Goal: Information Seeking & Learning: Learn about a topic

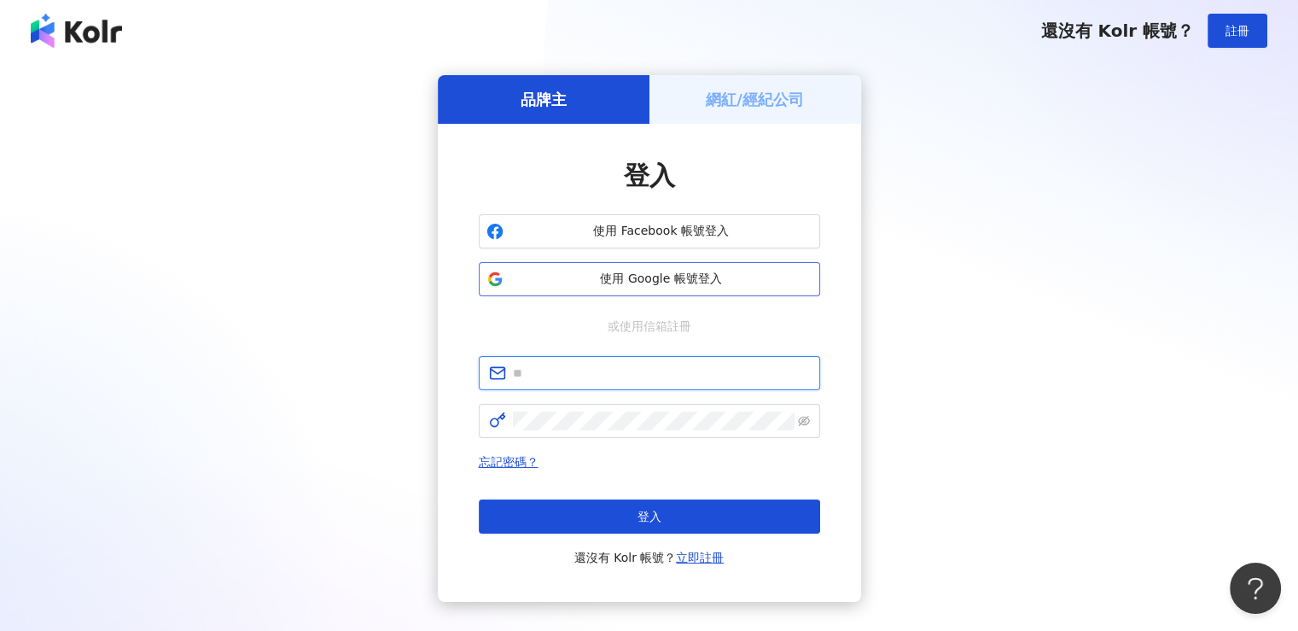
type input "**********"
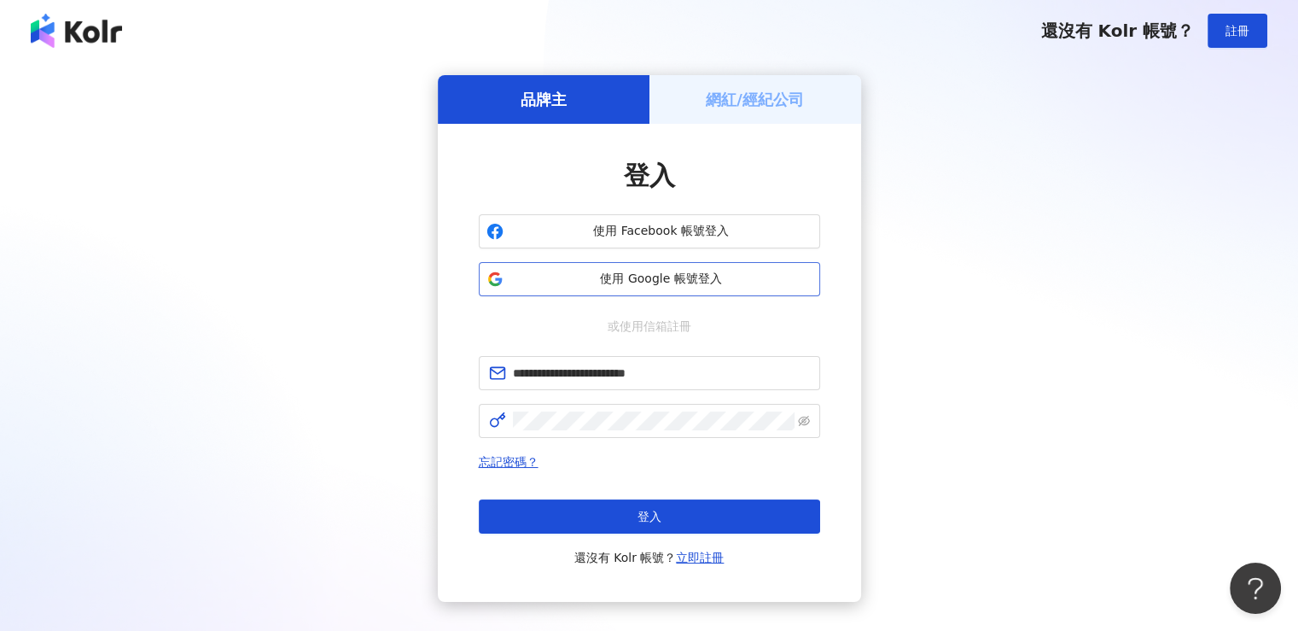
click at [577, 284] on span "使用 Google 帳號登入" at bounding box center [661, 279] width 302 height 17
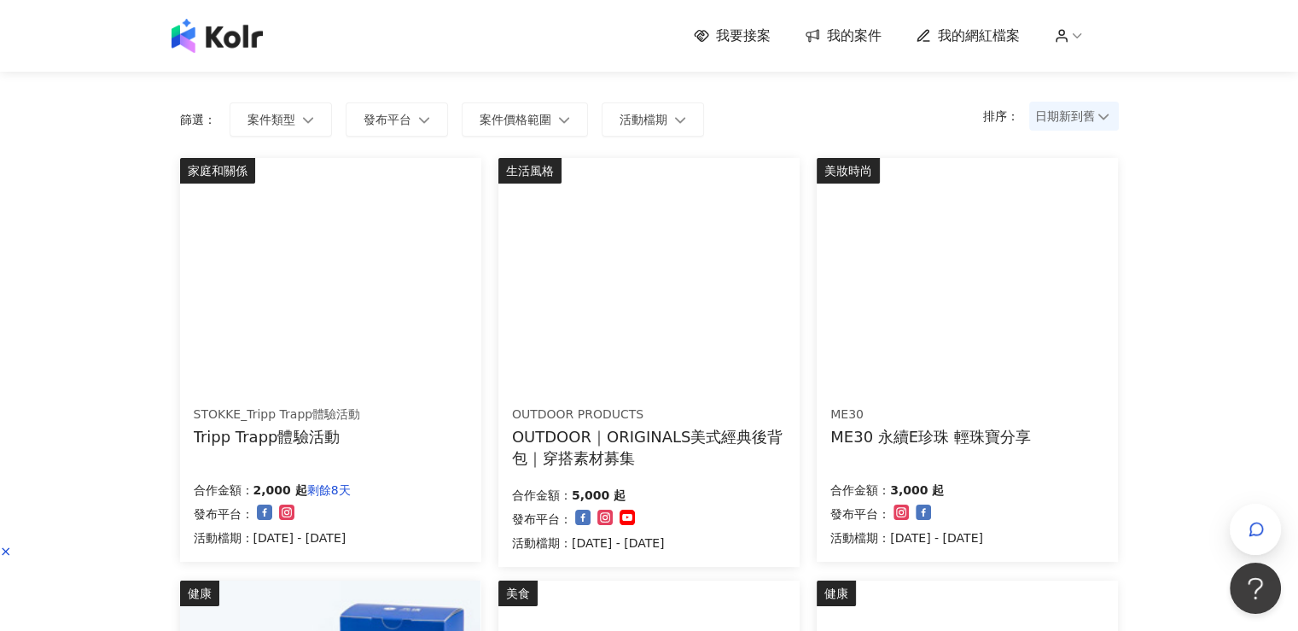
scroll to position [102, 0]
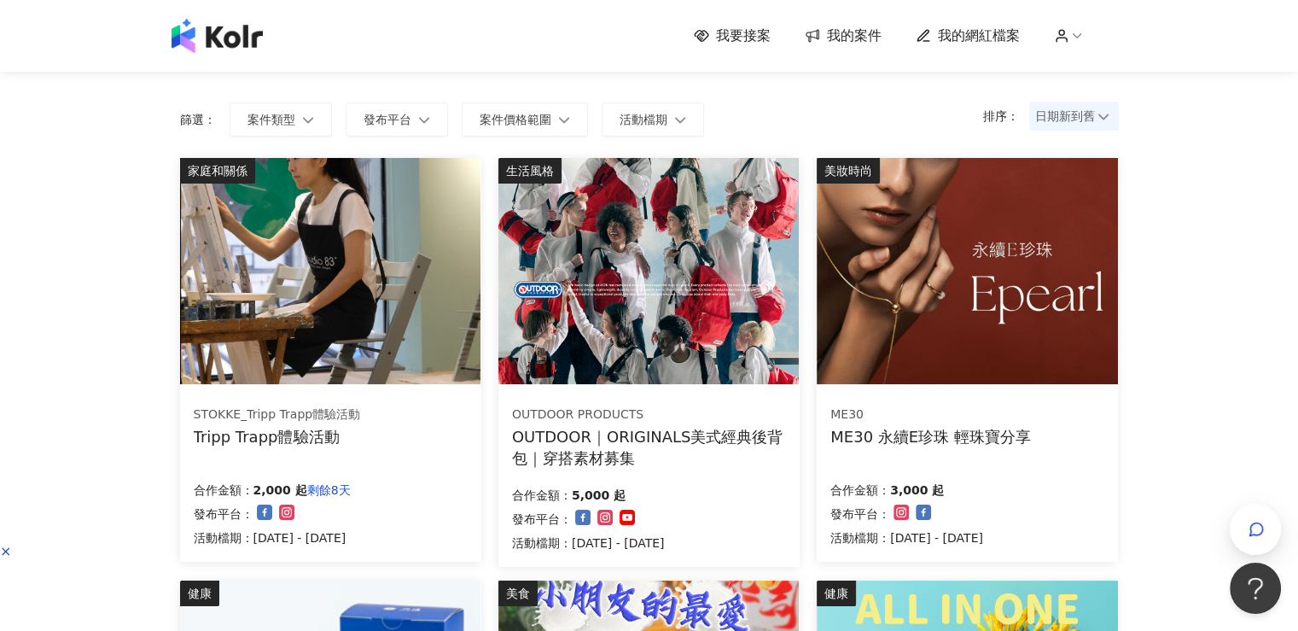
click at [386, 286] on img at bounding box center [330, 271] width 300 height 226
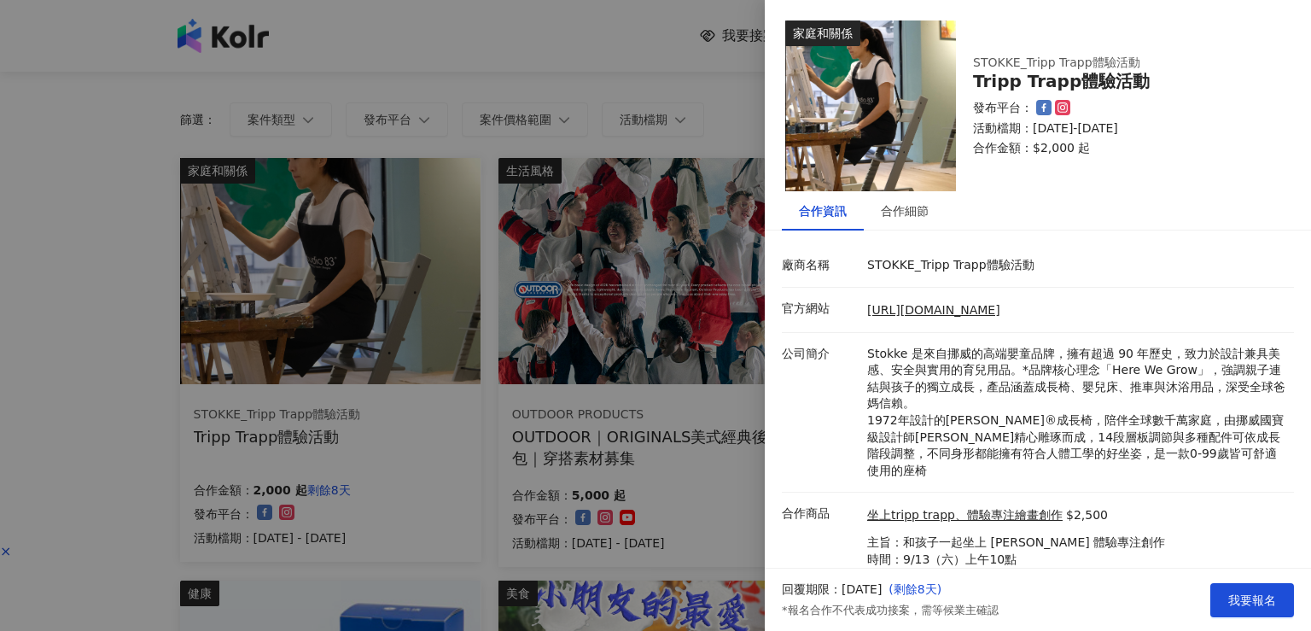
click at [682, 162] on div at bounding box center [655, 315] width 1311 height 631
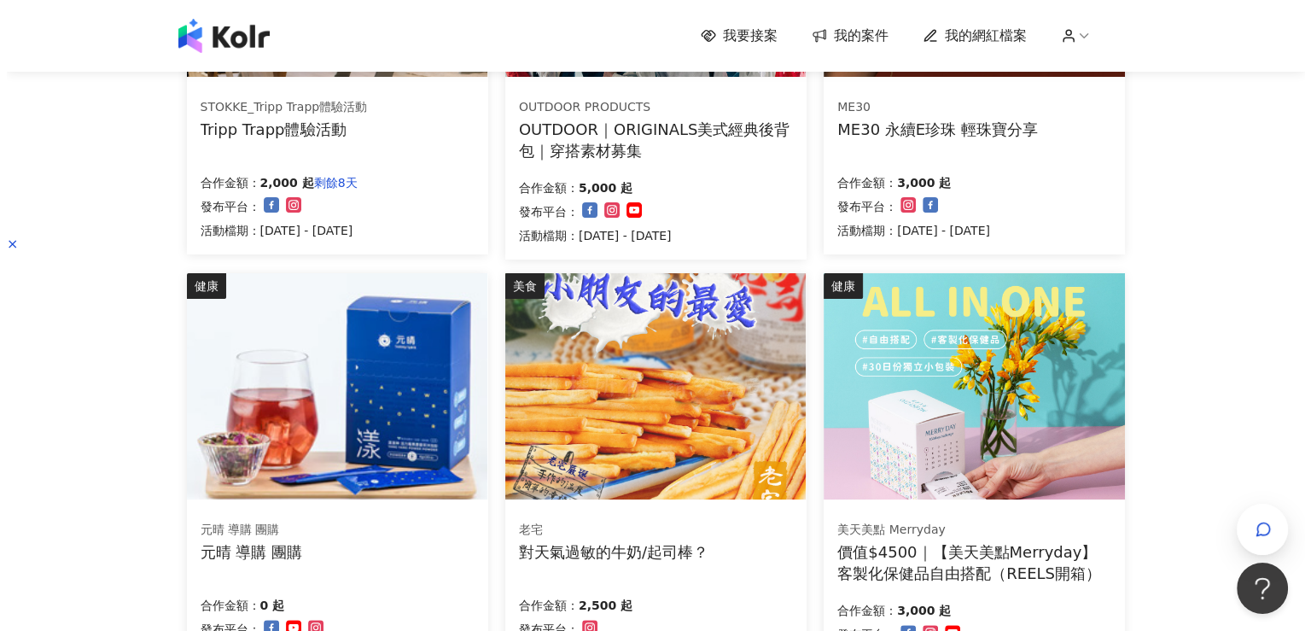
scroll to position [409, 0]
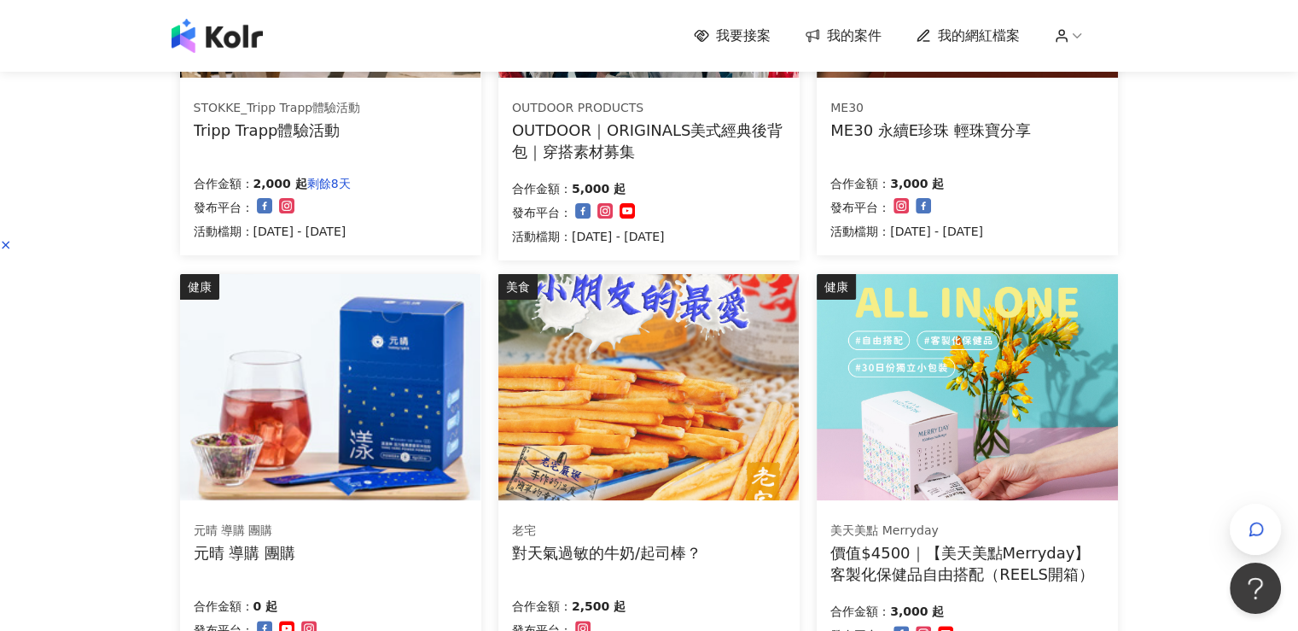
click at [973, 137] on div "ME30 永續E珍珠 輕珠寶分享" at bounding box center [931, 130] width 201 height 21
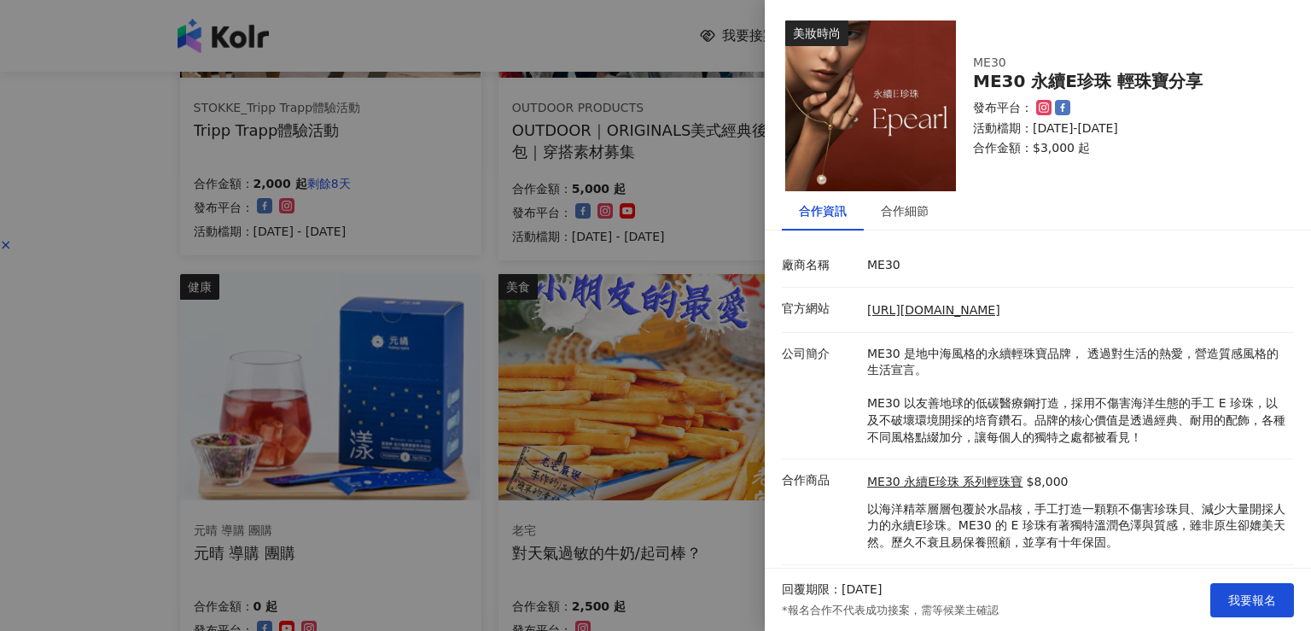
scroll to position [38, 0]
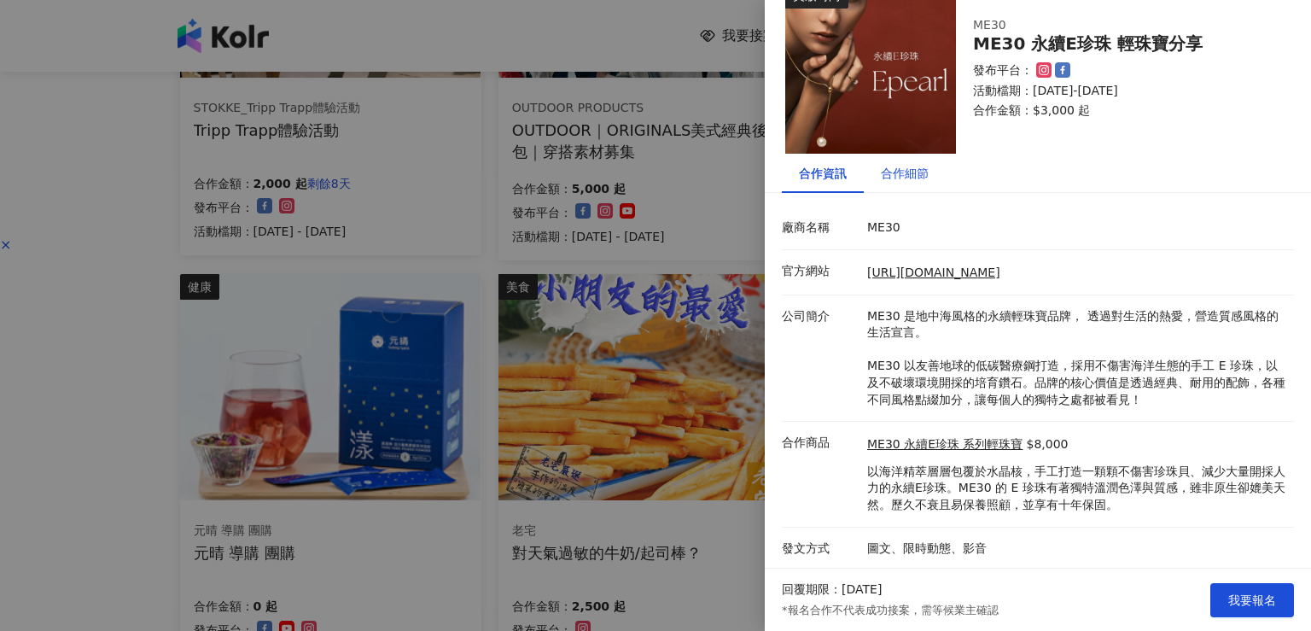
click at [911, 176] on div "合作細節" at bounding box center [905, 173] width 48 height 19
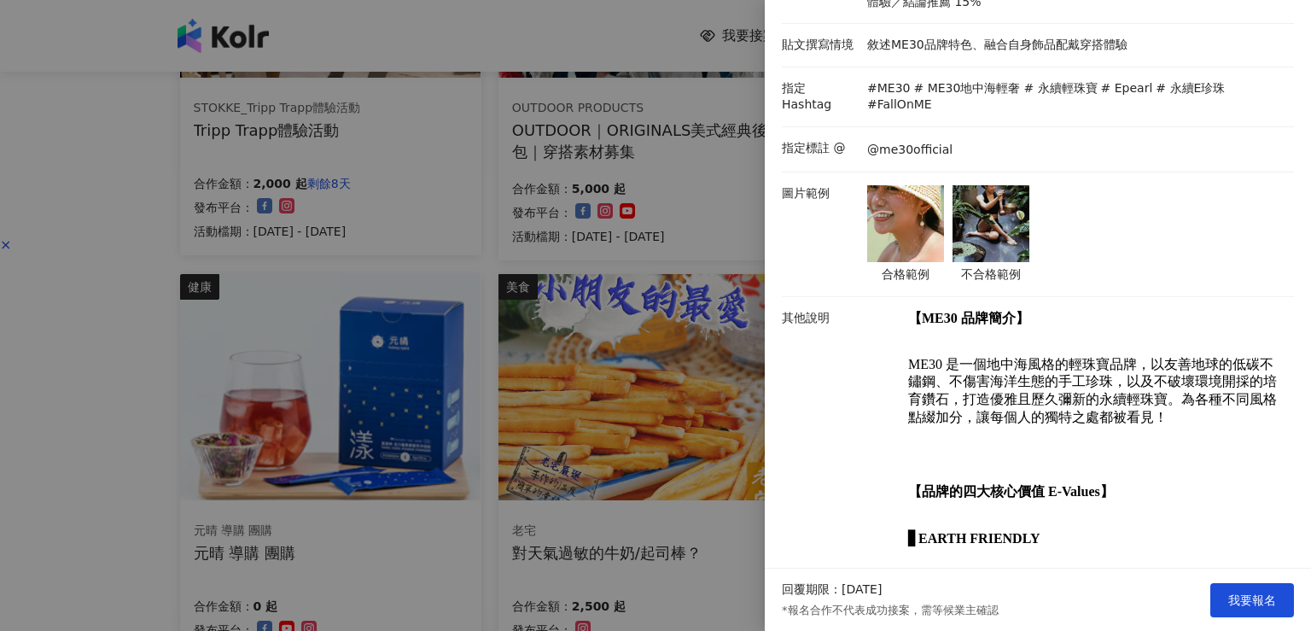
scroll to position [368, 0]
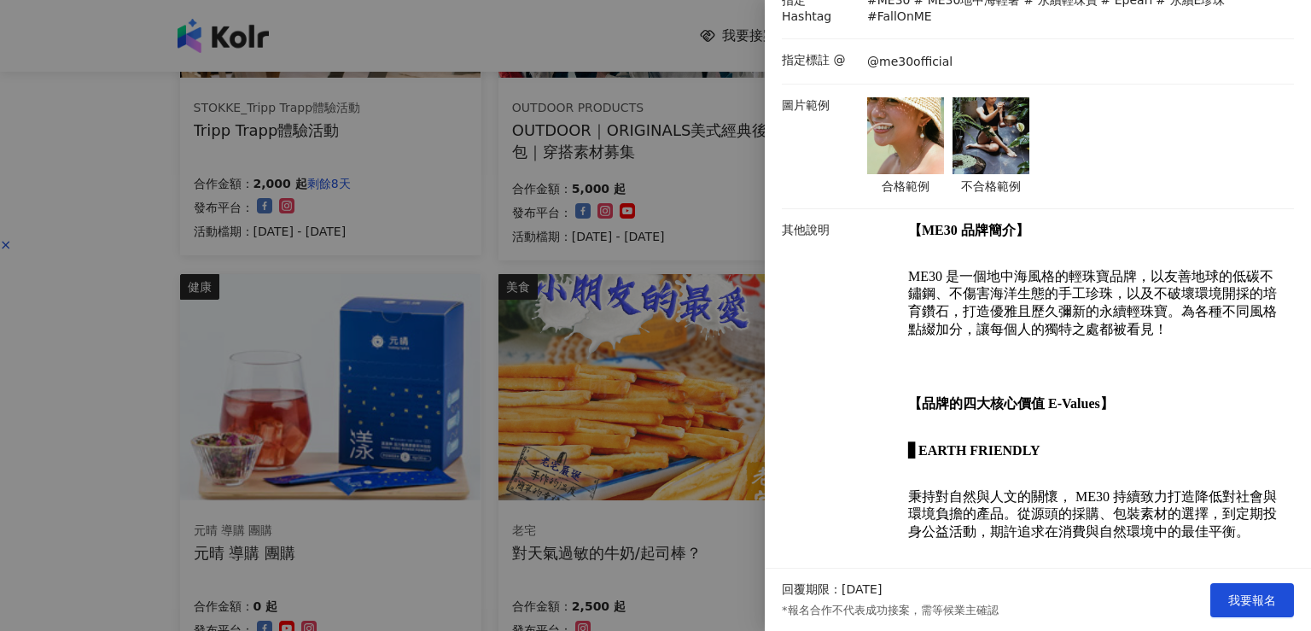
click at [695, 461] on div at bounding box center [655, 315] width 1311 height 631
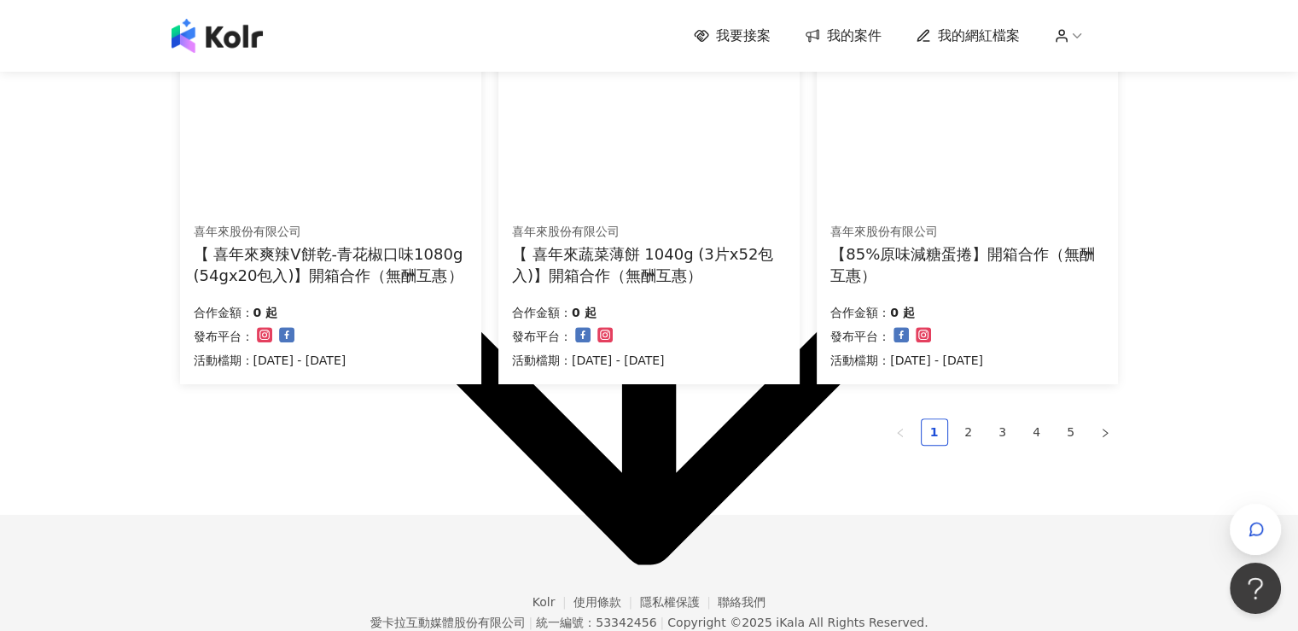
scroll to position [1136, 0]
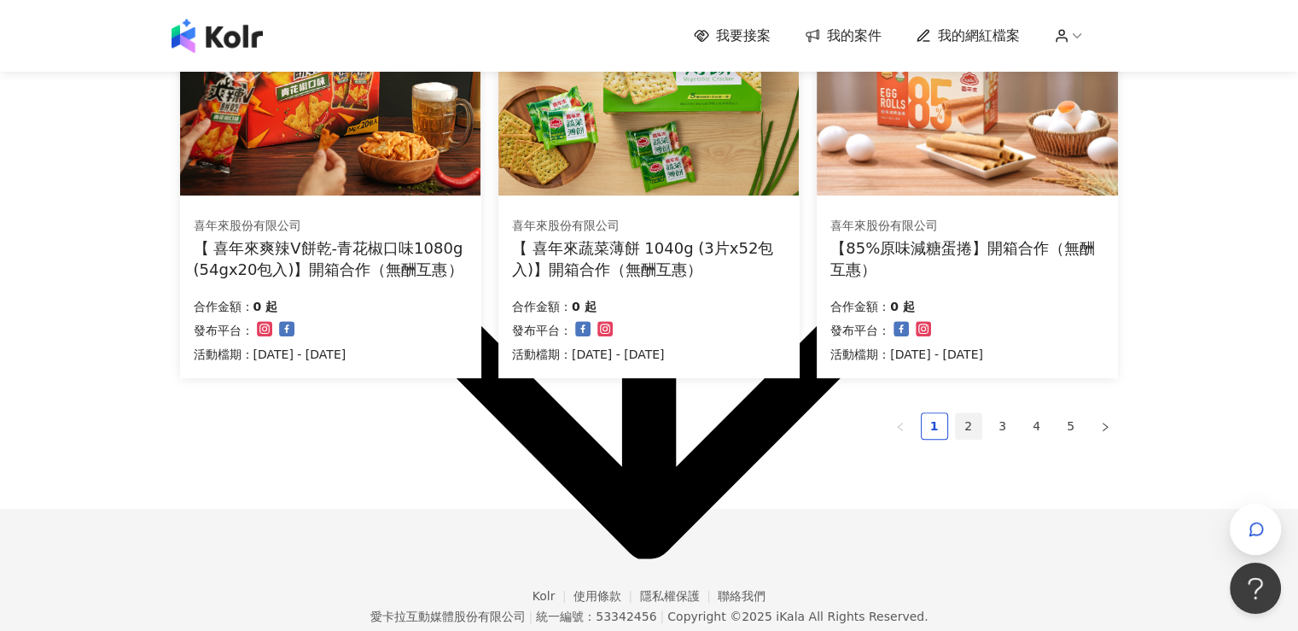
click at [966, 417] on link "2" at bounding box center [969, 426] width 26 height 26
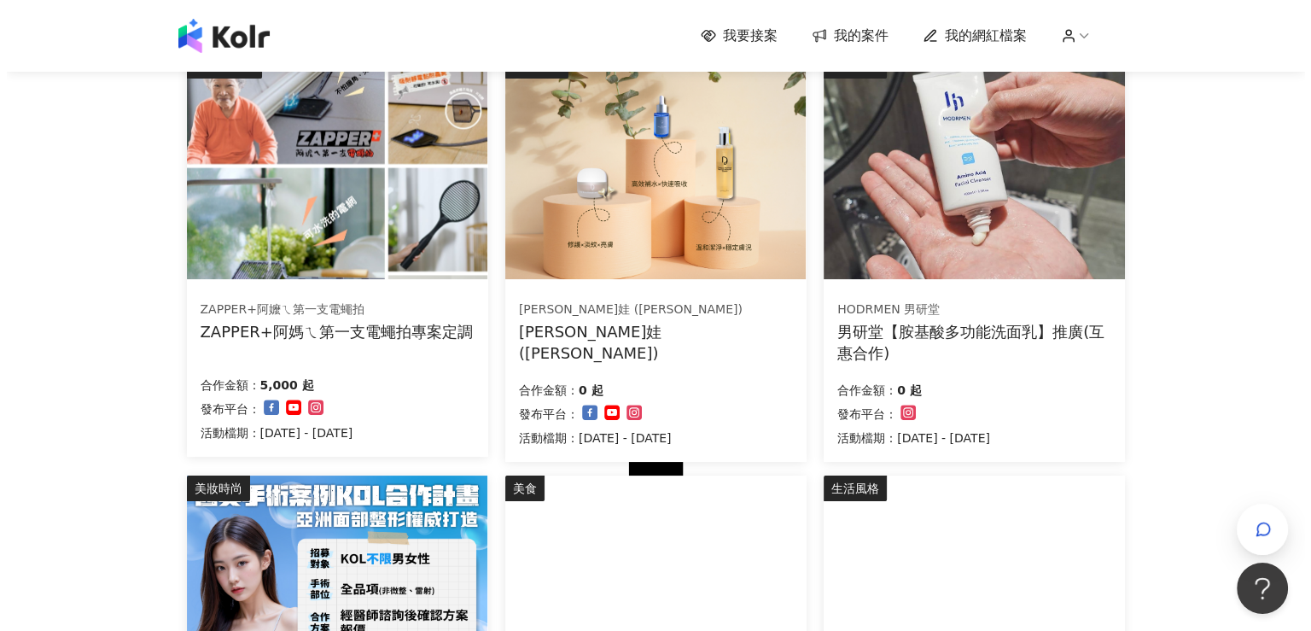
scroll to position [576, 0]
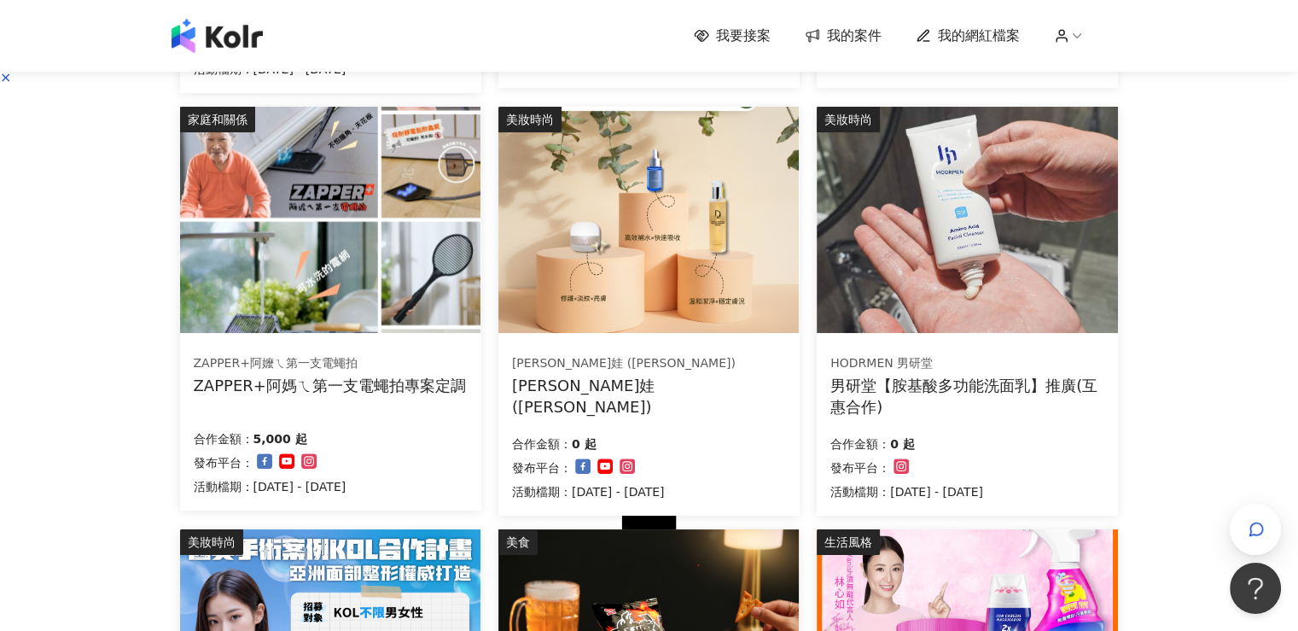
click at [393, 188] on img at bounding box center [330, 220] width 300 height 226
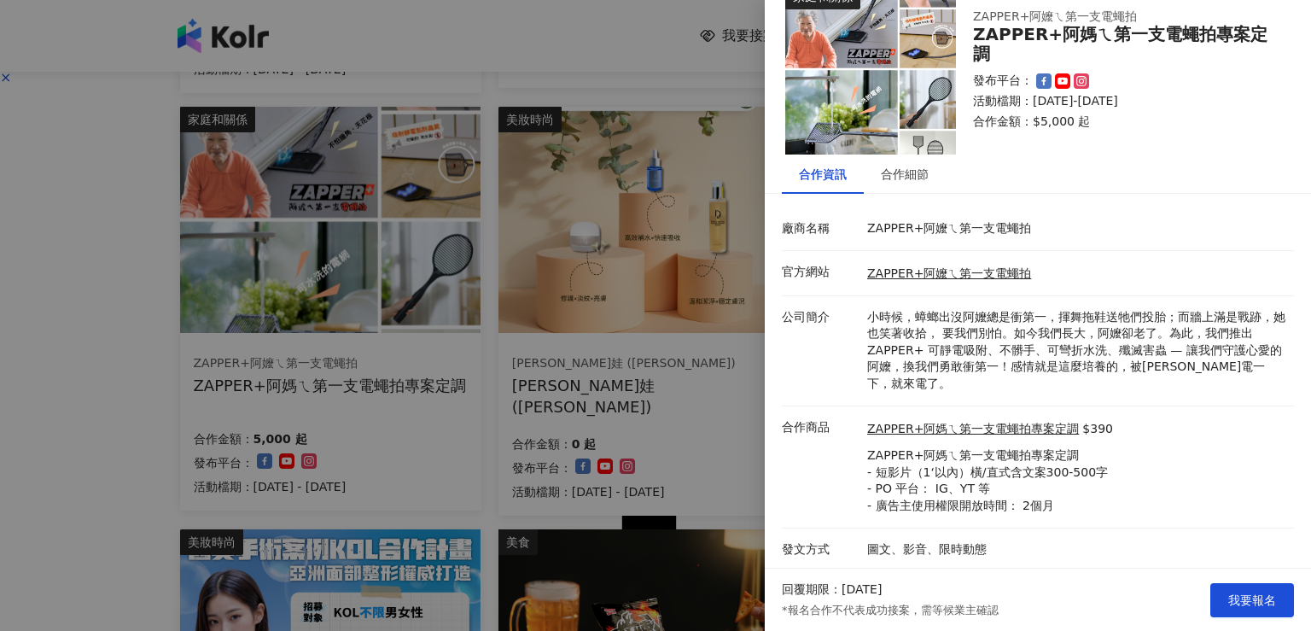
scroll to position [38, 0]
click at [892, 176] on div "合作細節" at bounding box center [905, 173] width 48 height 19
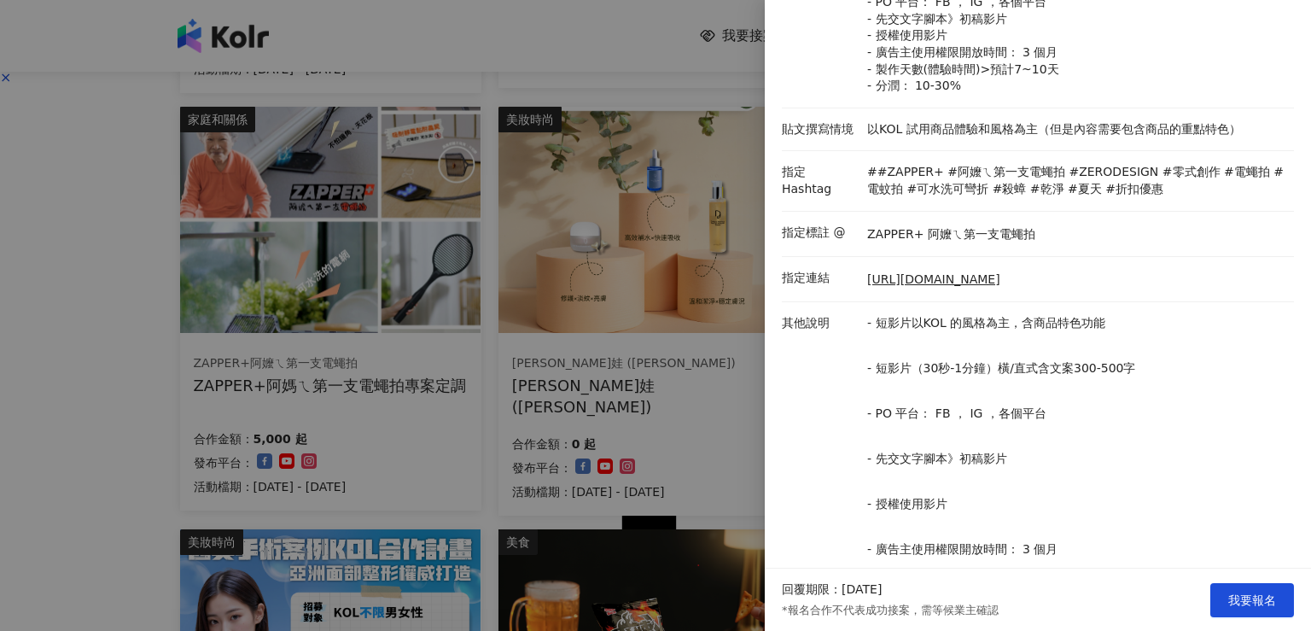
scroll to position [125, 30]
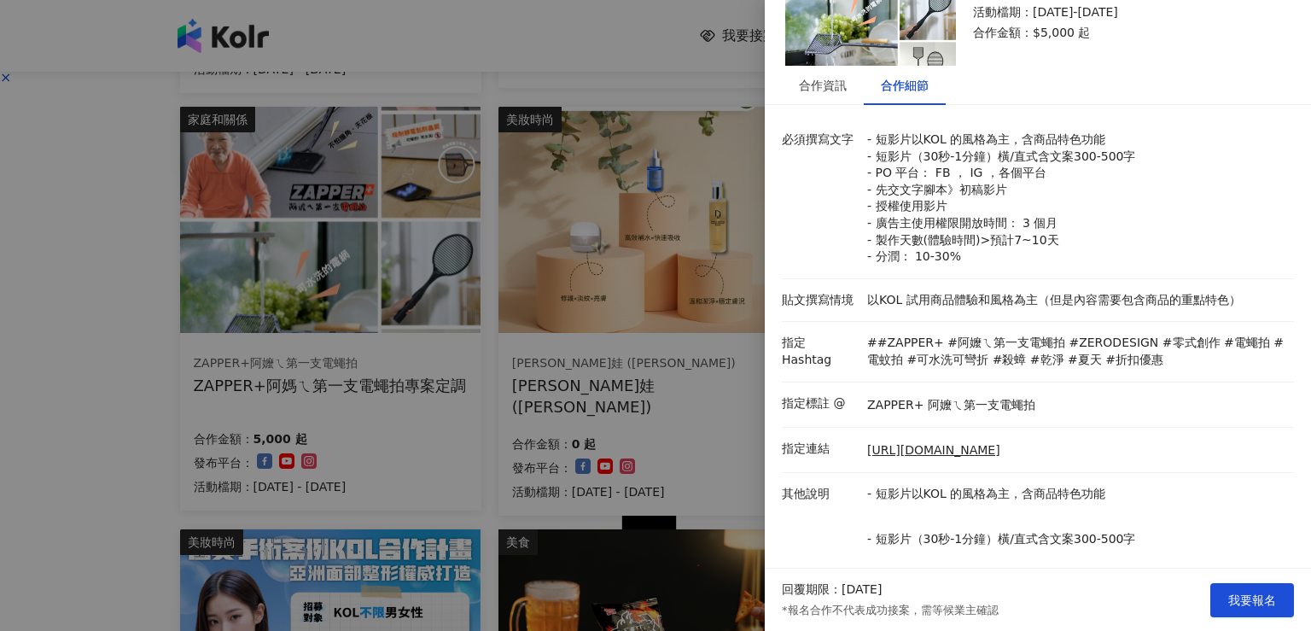
click at [709, 324] on div at bounding box center [655, 315] width 1311 height 631
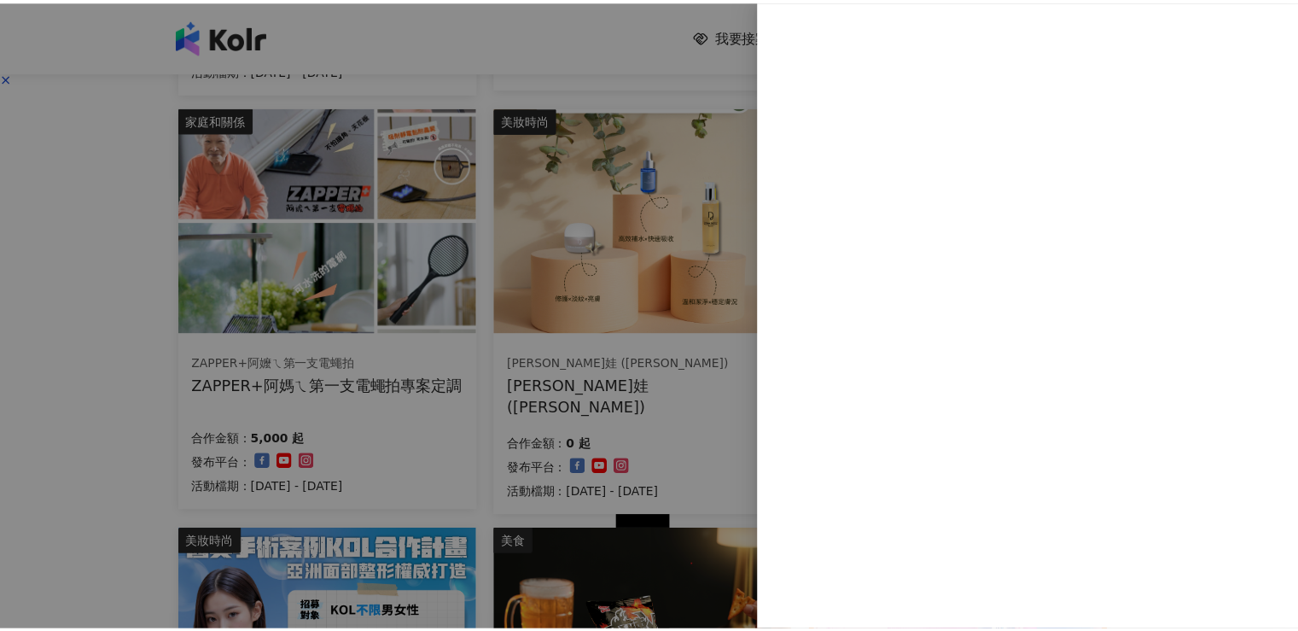
scroll to position [0, 0]
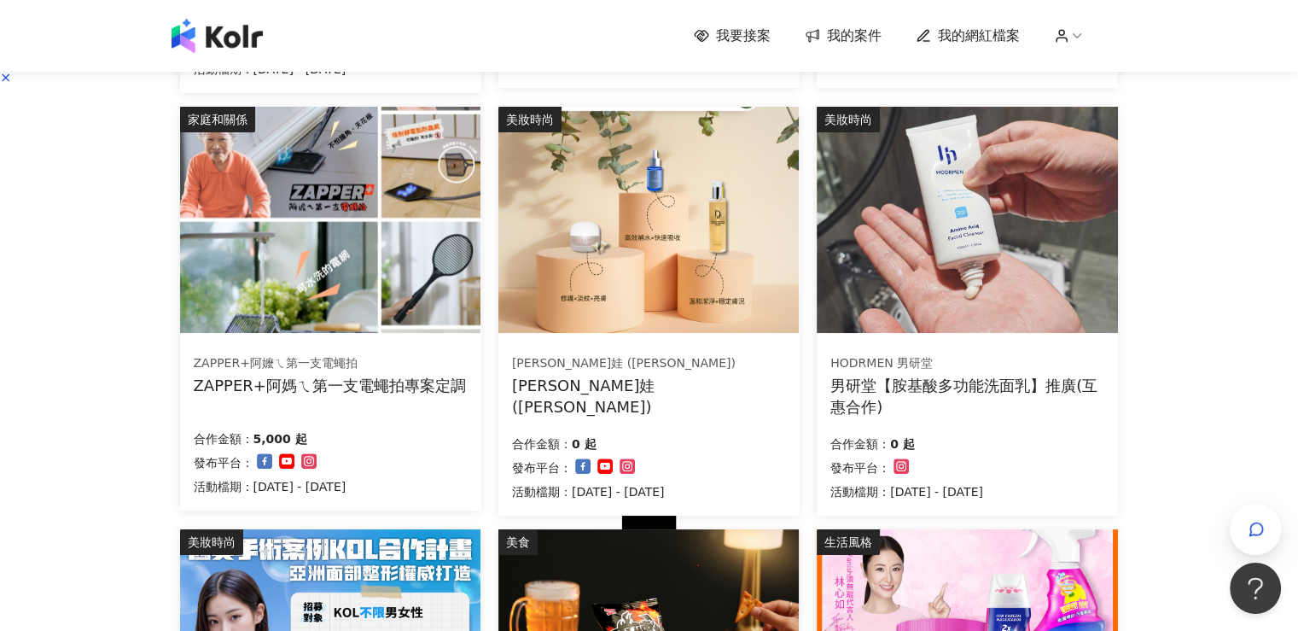
click at [423, 237] on img at bounding box center [330, 220] width 300 height 226
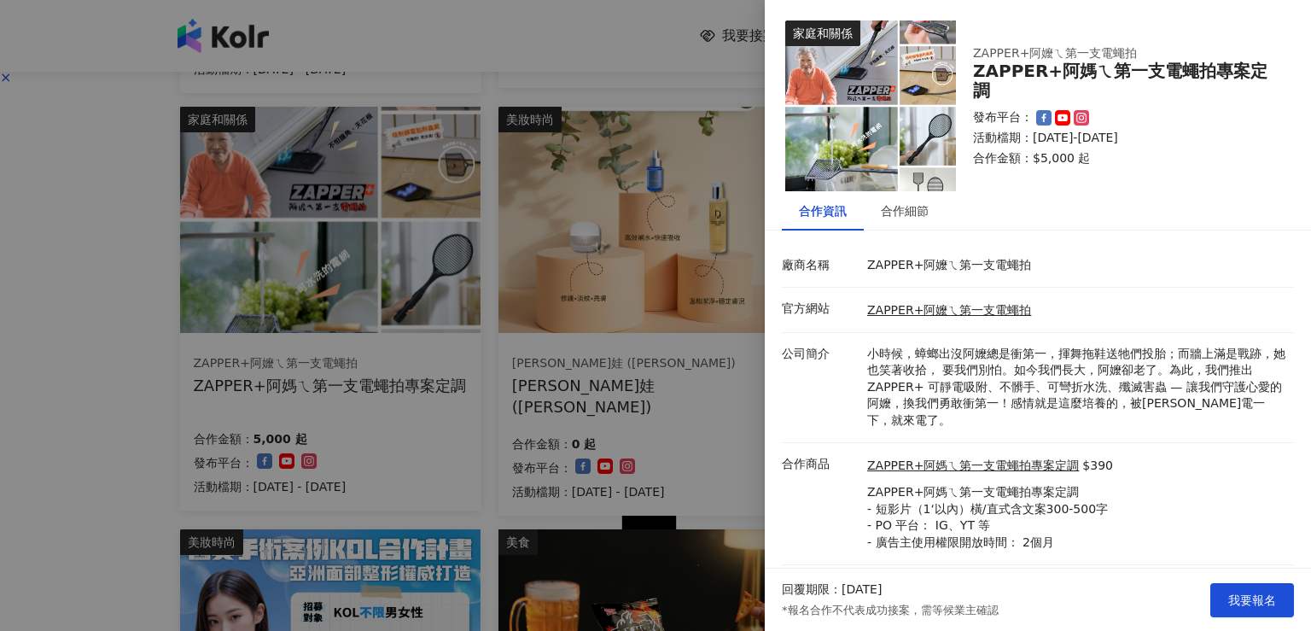
click at [912, 129] on img at bounding box center [870, 105] width 171 height 171
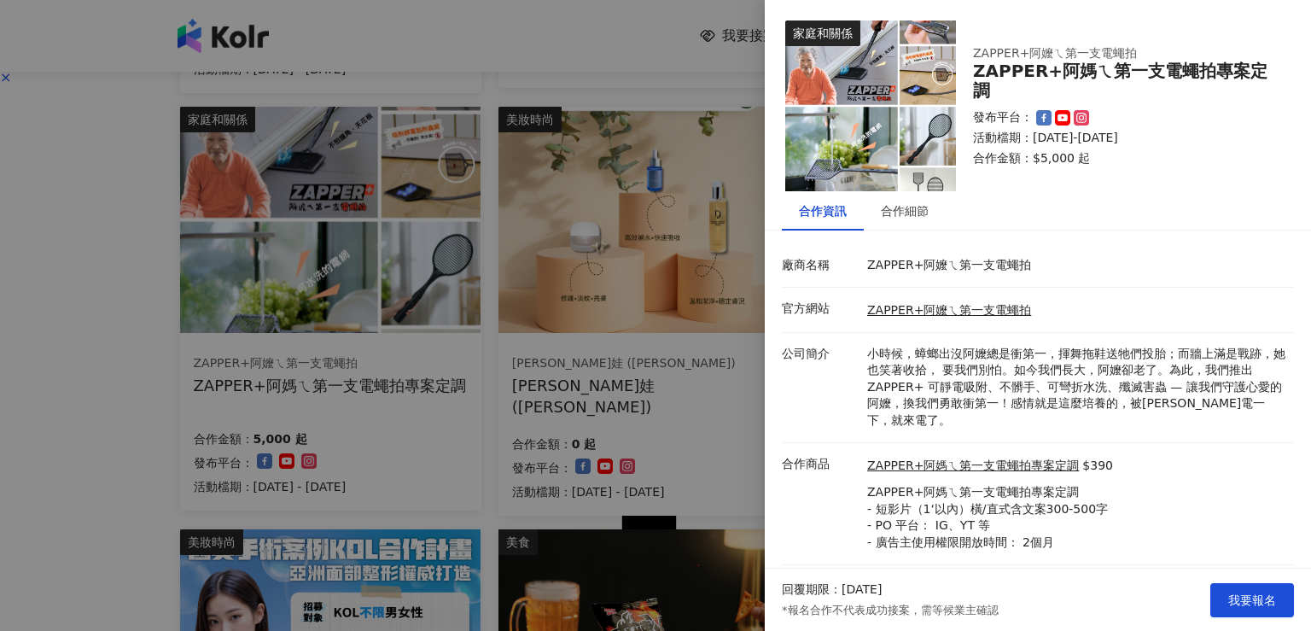
click at [912, 129] on img at bounding box center [870, 105] width 171 height 171
drag, startPoint x: 912, startPoint y: 129, endPoint x: 923, endPoint y: 214, distance: 86.1
click at [923, 214] on div "家庭和關係 ZAPPER+阿嬤ㄟ第一支電蠅拍 ZAPPER+阿媽ㄟ第一支電蠅拍專案定調 發布平台： 活動檔期：[DATE]-[DATE] 合作金額： $5,0…" at bounding box center [1038, 284] width 546 height 568
click at [923, 214] on div "合作細節" at bounding box center [905, 210] width 48 height 19
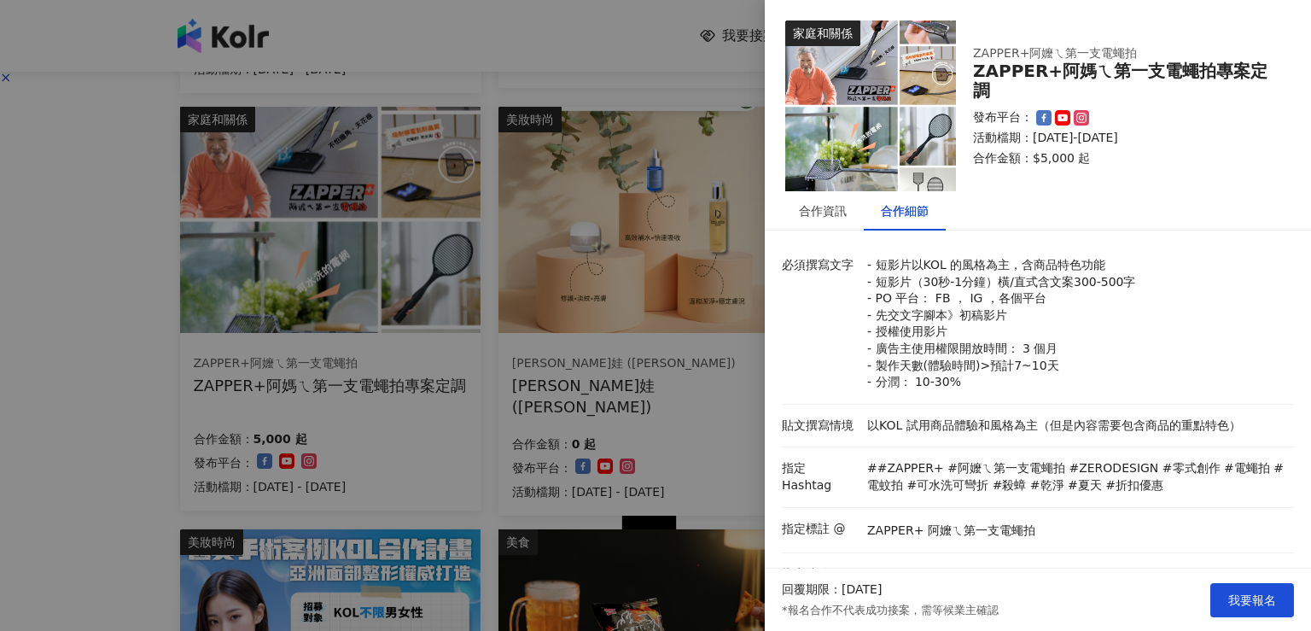
click at [586, 27] on div at bounding box center [655, 315] width 1311 height 631
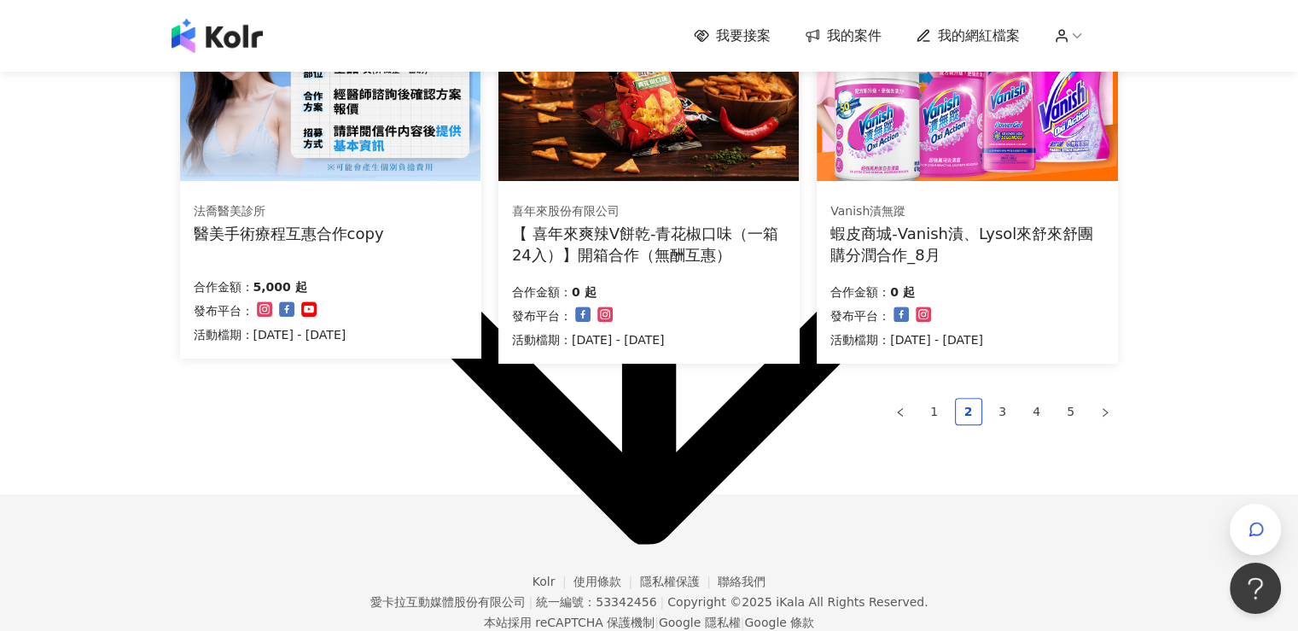
scroll to position [1151, 0]
click at [995, 402] on link "3" at bounding box center [1003, 412] width 26 height 26
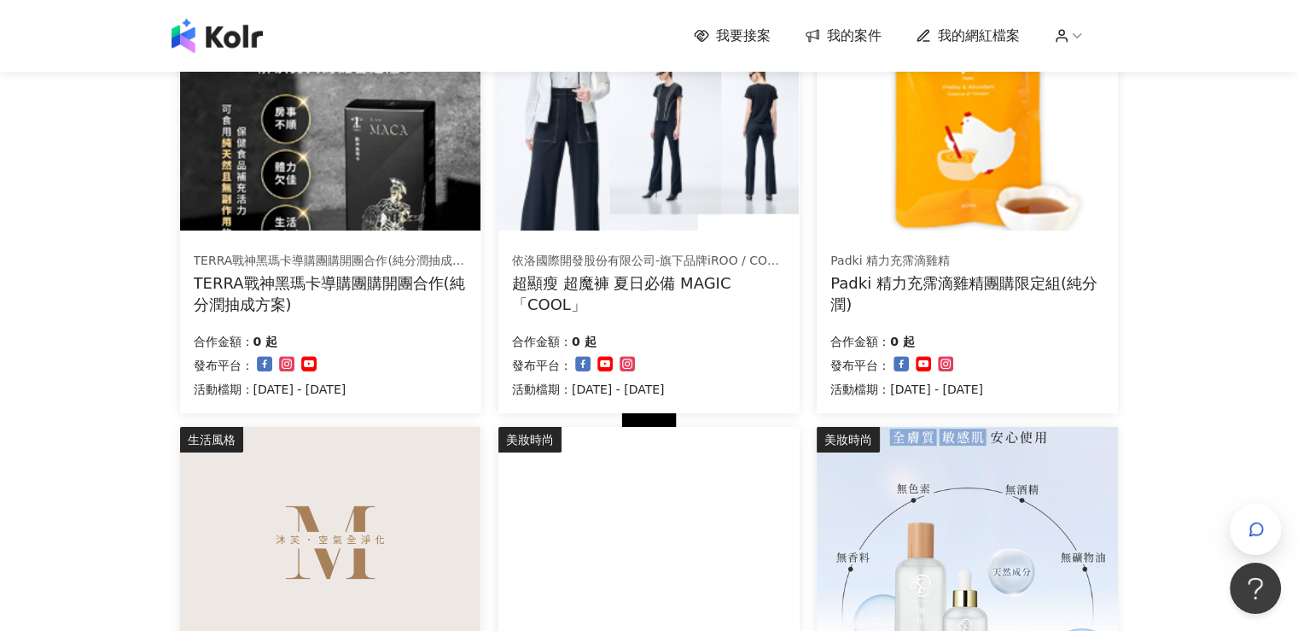
scroll to position [978, 0]
